Goal: Transaction & Acquisition: Purchase product/service

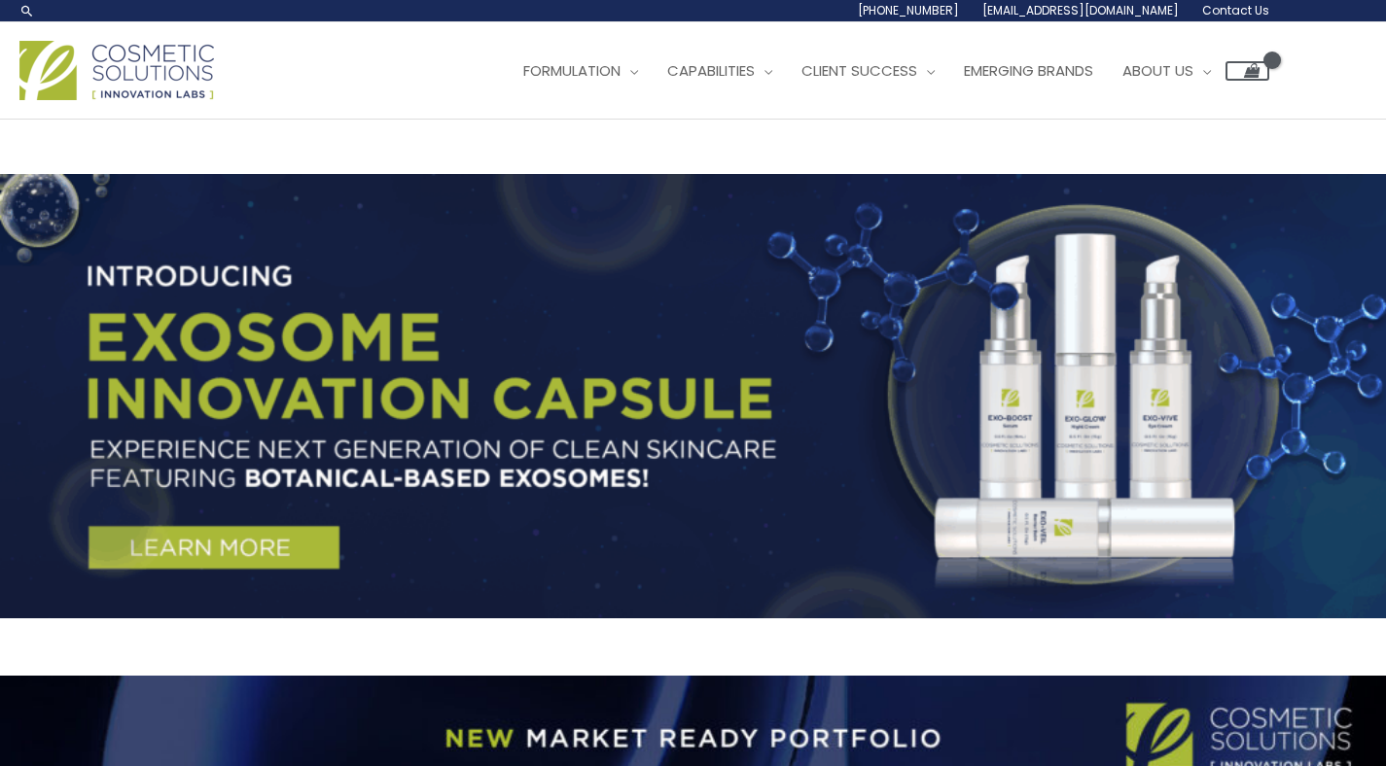
click at [1085, 78] on span "Emerging Brands" at bounding box center [1028, 70] width 129 height 20
click at [1047, 71] on span "Emerging Brands" at bounding box center [1028, 70] width 129 height 20
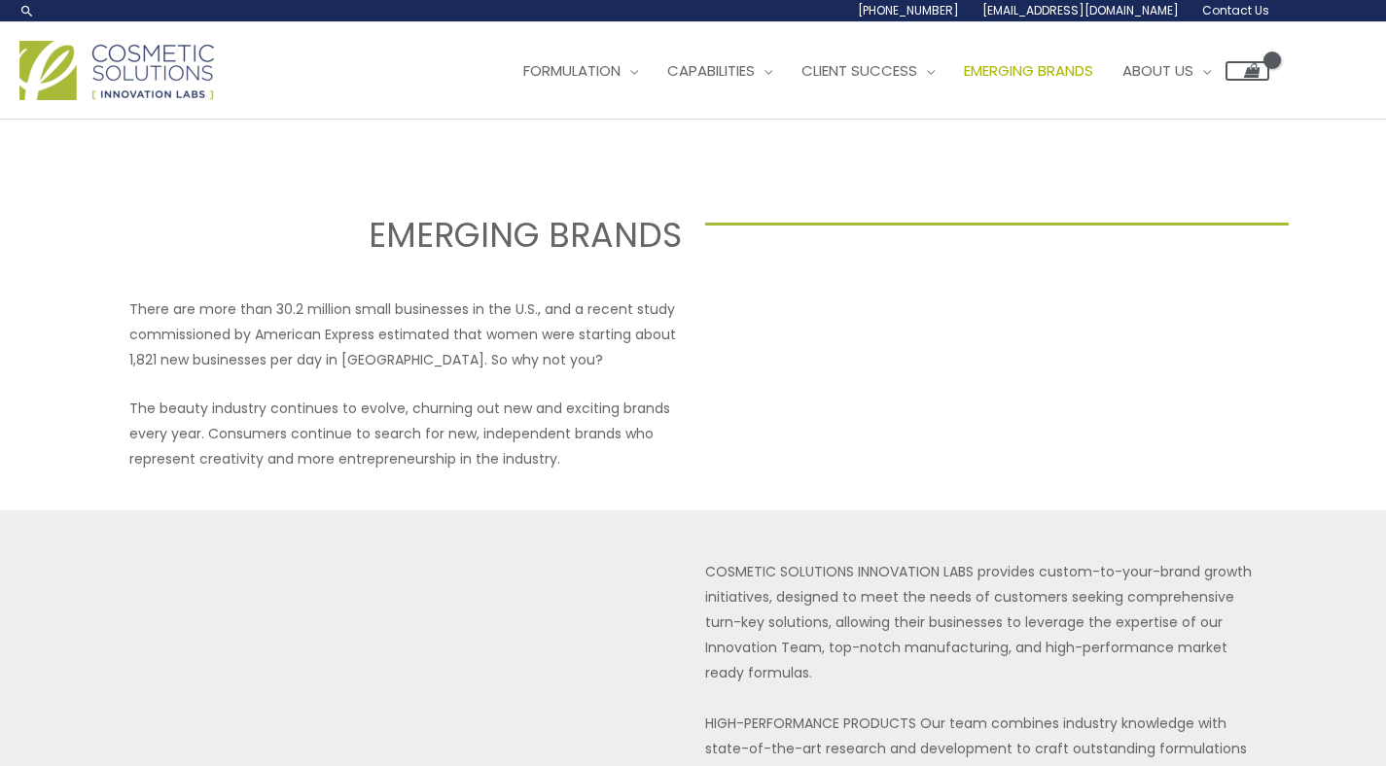
select select
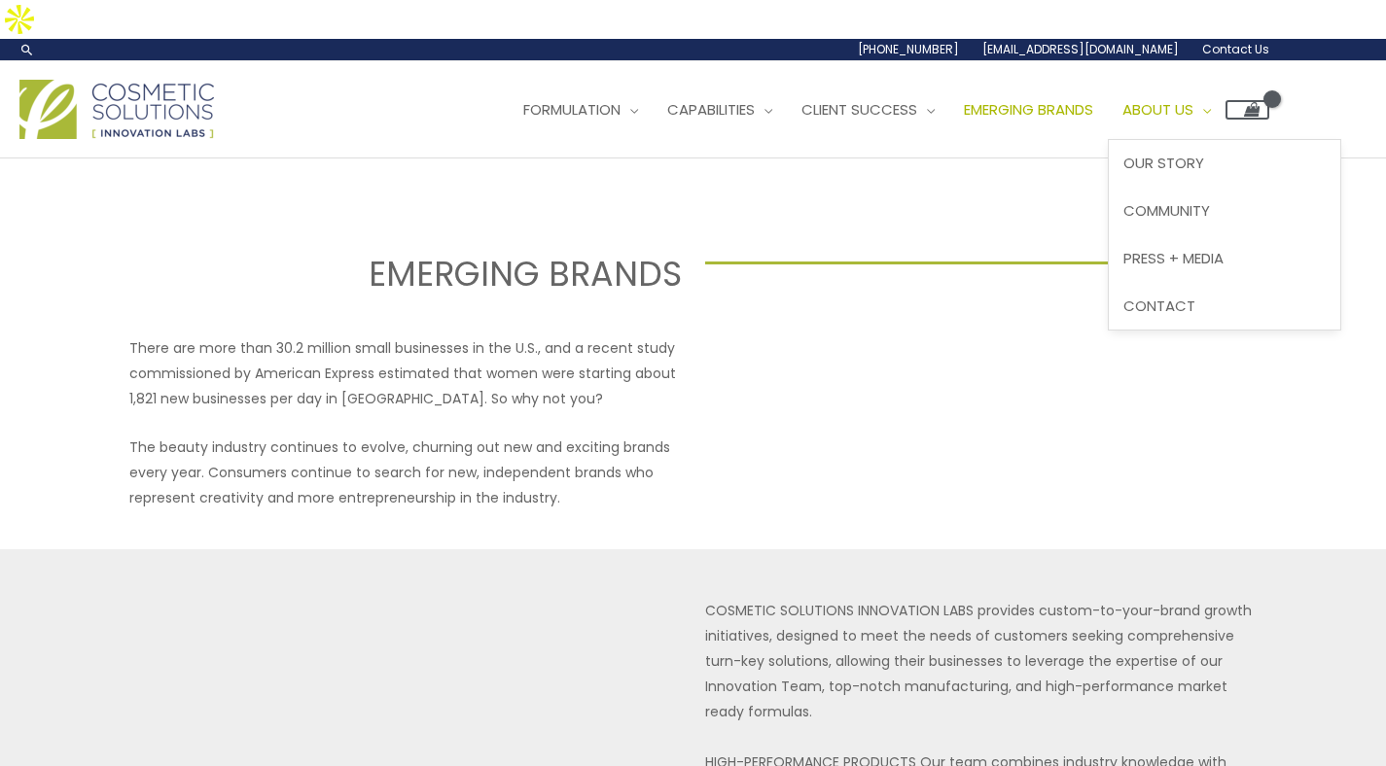
click at [1193, 99] on span "About Us" at bounding box center [1157, 109] width 71 height 20
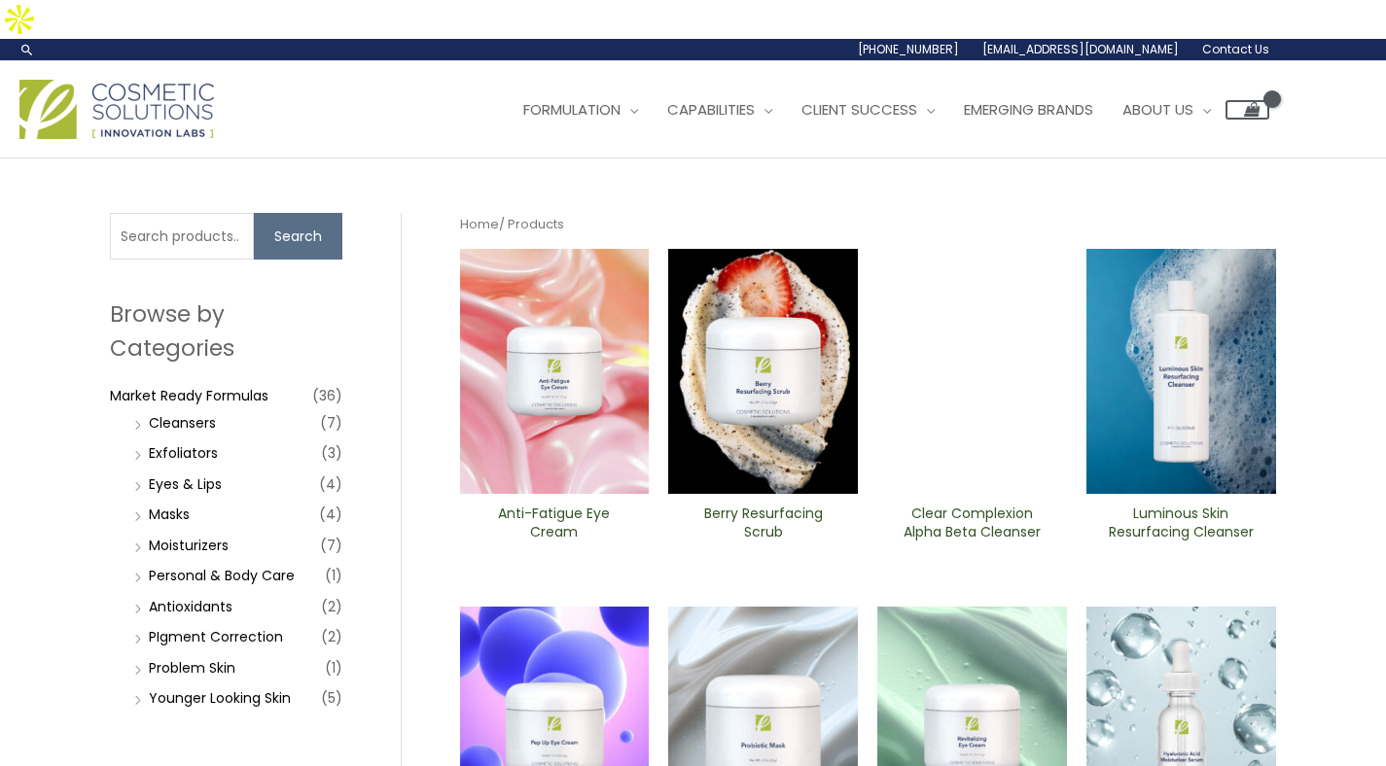
click at [599, 290] on img at bounding box center [555, 371] width 190 height 245
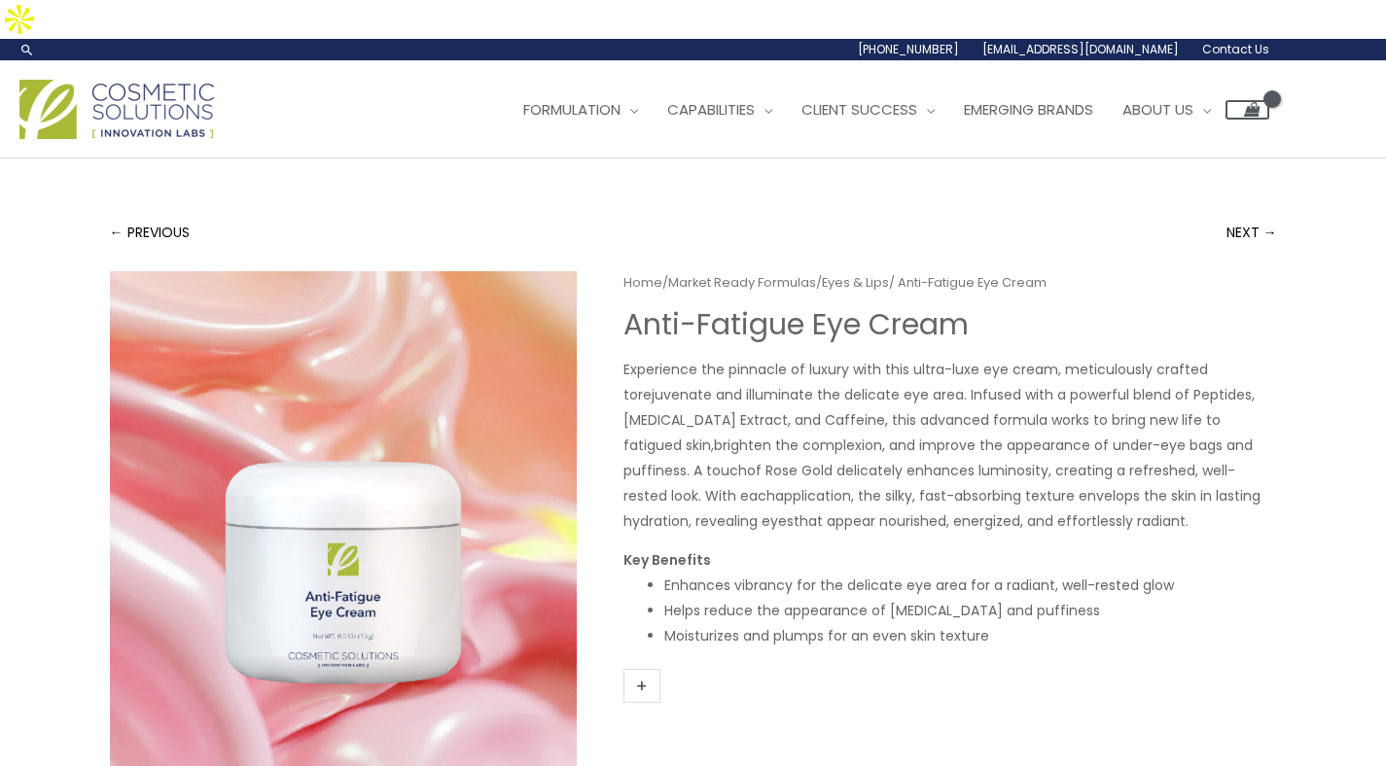
click at [642, 669] on link "+" at bounding box center [641, 686] width 37 height 34
click at [646, 669] on link "+" at bounding box center [641, 686] width 37 height 34
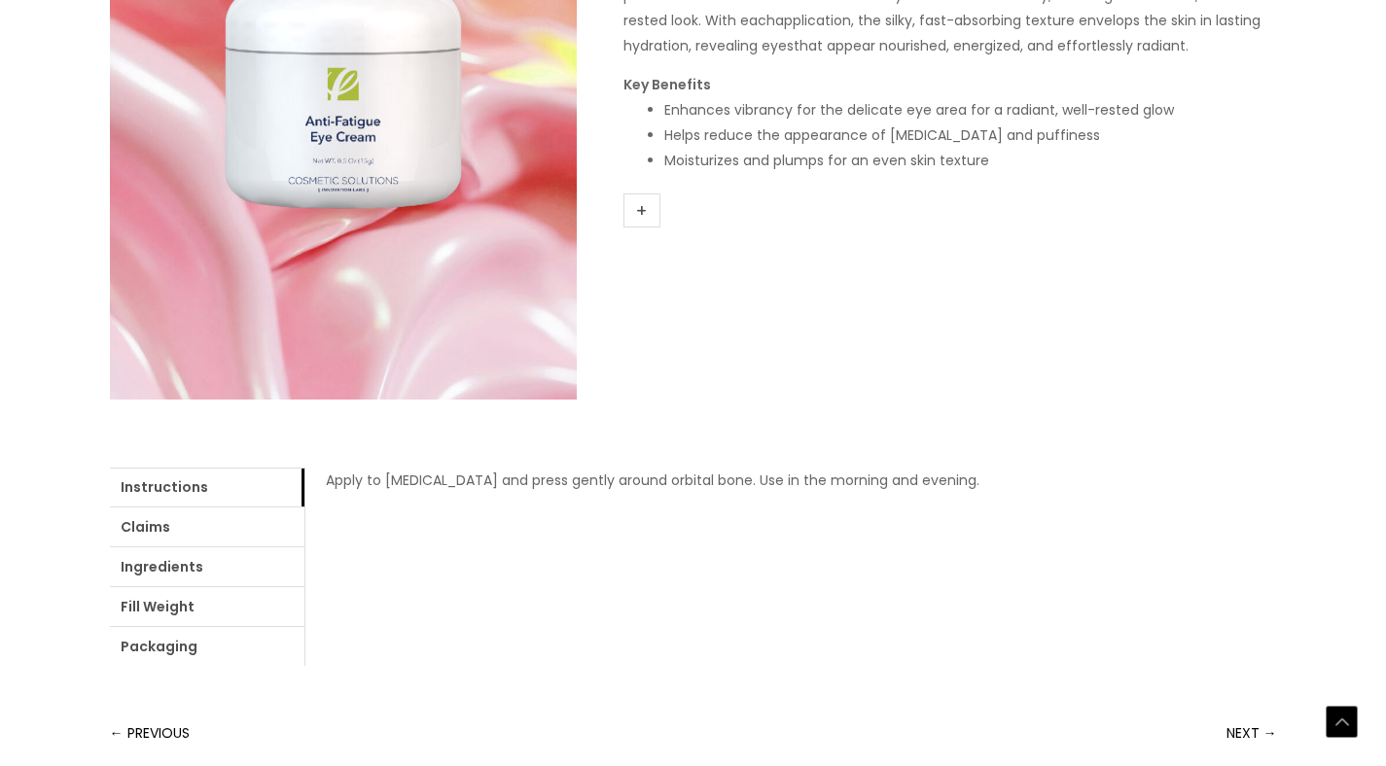
scroll to position [674, 0]
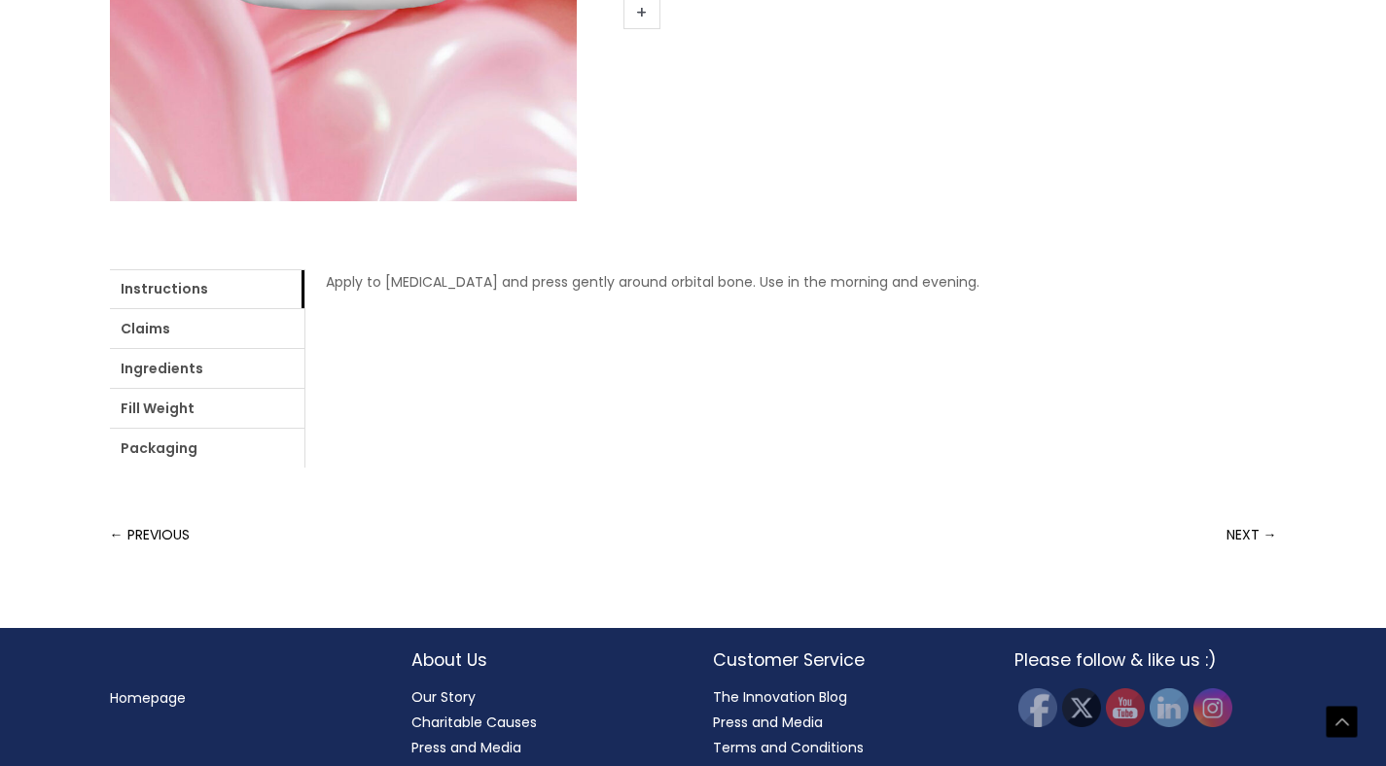
click at [638, 516] on div "← PREVIOUS NEXT →" at bounding box center [693, 535] width 1167 height 39
